Goal: Task Accomplishment & Management: Manage account settings

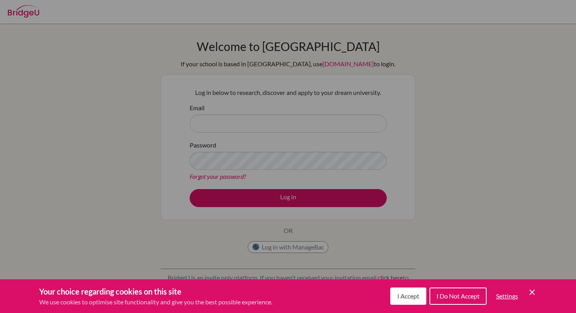
click at [410, 300] on button "I Accept" at bounding box center [408, 295] width 36 height 17
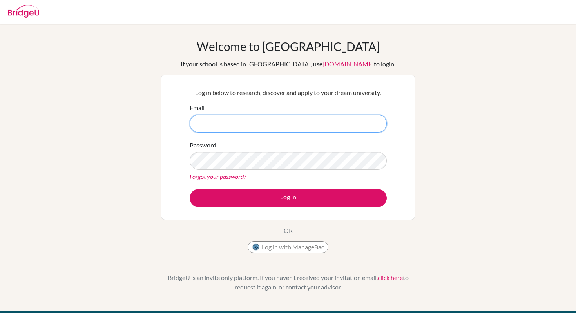
click at [211, 127] on input "Email" at bounding box center [288, 123] width 197 height 18
click at [221, 125] on input "Email" at bounding box center [288, 123] width 197 height 18
click at [263, 250] on button "Log in with ManageBac" at bounding box center [288, 247] width 81 height 12
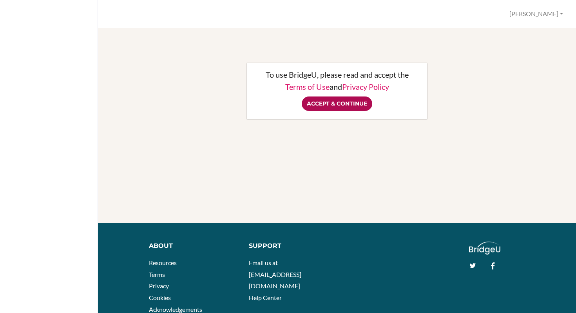
click at [330, 105] on input "Accept & Continue" at bounding box center [337, 103] width 71 height 14
